Goal: Check status: Check status

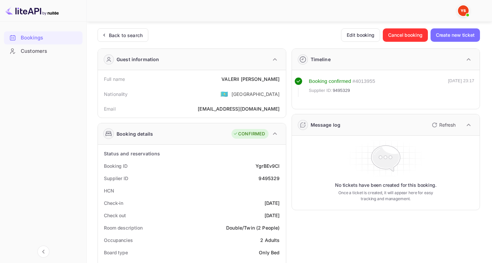
scroll to position [106, 0]
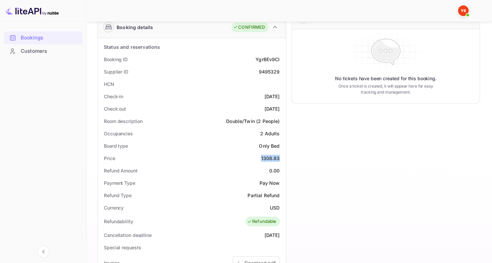
click at [59, 38] on div "Bookings" at bounding box center [50, 38] width 58 height 8
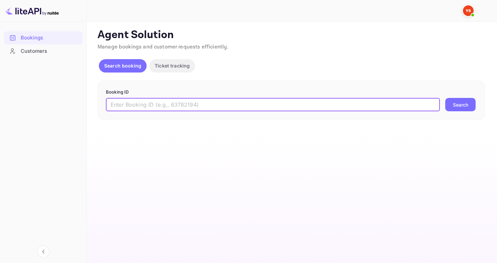
click at [160, 100] on input "text" at bounding box center [273, 104] width 334 height 13
paste input "8073055"
type input "8073055"
click at [445, 98] on button "Search" at bounding box center [460, 104] width 30 height 13
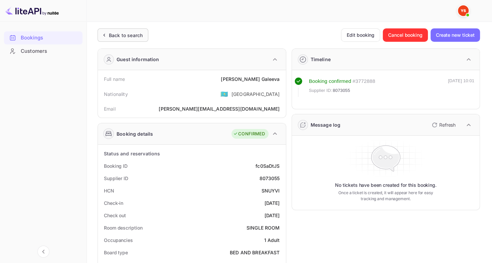
click at [133, 40] on div "Back to search" at bounding box center [122, 34] width 51 height 13
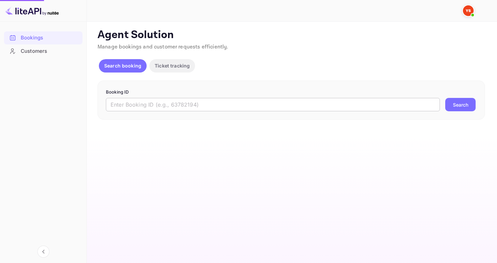
click at [212, 105] on input "text" at bounding box center [273, 104] width 334 height 13
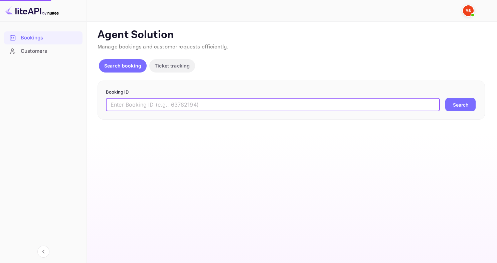
paste input "8073055"
type input "8073055"
click at [445, 98] on button "Search" at bounding box center [460, 104] width 30 height 13
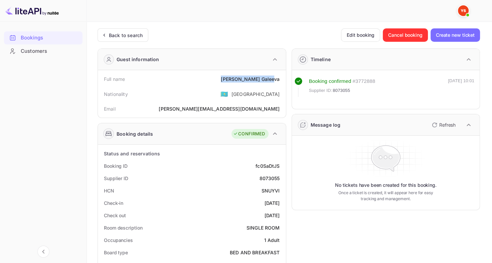
drag, startPoint x: 247, startPoint y: 77, endPoint x: 277, endPoint y: 79, distance: 30.4
click at [277, 79] on div "Full name [PERSON_NAME]" at bounding box center [191, 79] width 183 height 12
click at [278, 79] on div "[PERSON_NAME]" at bounding box center [250, 78] width 59 height 7
drag, startPoint x: 282, startPoint y: 81, endPoint x: 249, endPoint y: 79, distance: 33.1
click at [249, 79] on div "Full name [PERSON_NAME]" at bounding box center [191, 79] width 183 height 12
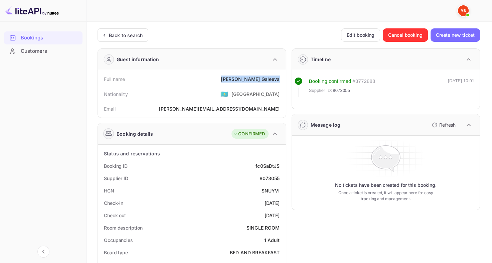
copy div "[PERSON_NAME]"
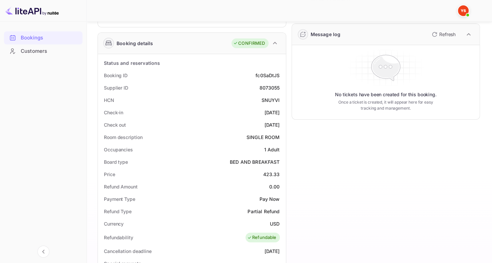
scroll to position [97, 0]
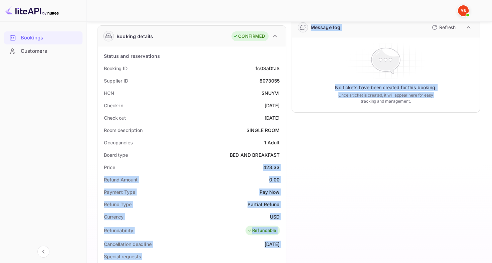
drag, startPoint x: 264, startPoint y: 166, endPoint x: 285, endPoint y: 166, distance: 21.0
click at [285, 166] on div "Status and reservations Booking ID fc0SaDtJS Supplier ID 8073055 HCN SNUYVI Che…" at bounding box center [192, 237] width 188 height 380
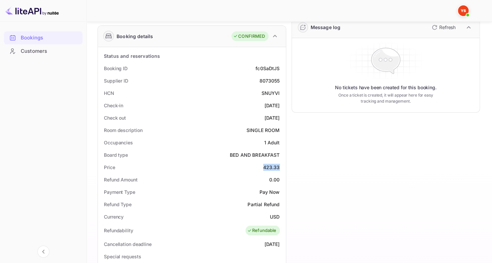
copy div "423.33"
